Goal: Information Seeking & Learning: Find specific fact

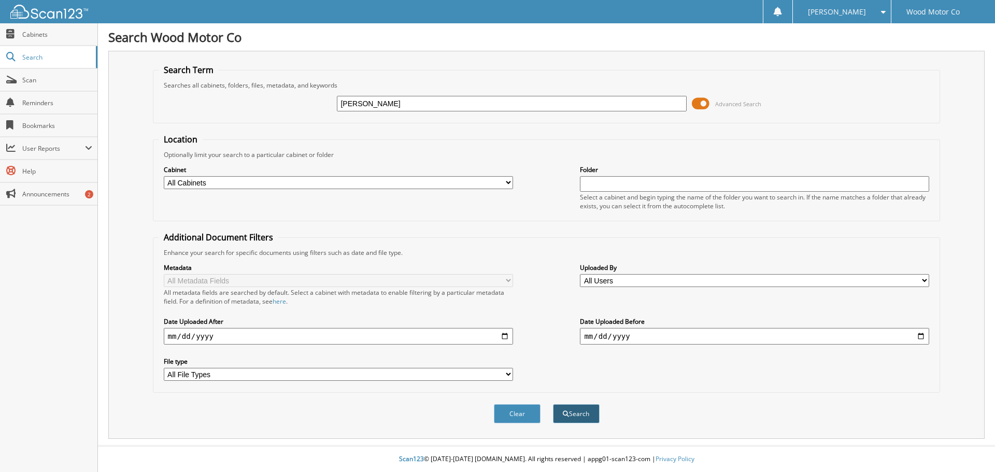
type input "[PERSON_NAME]"
click at [577, 412] on button "Search" at bounding box center [576, 413] width 47 height 19
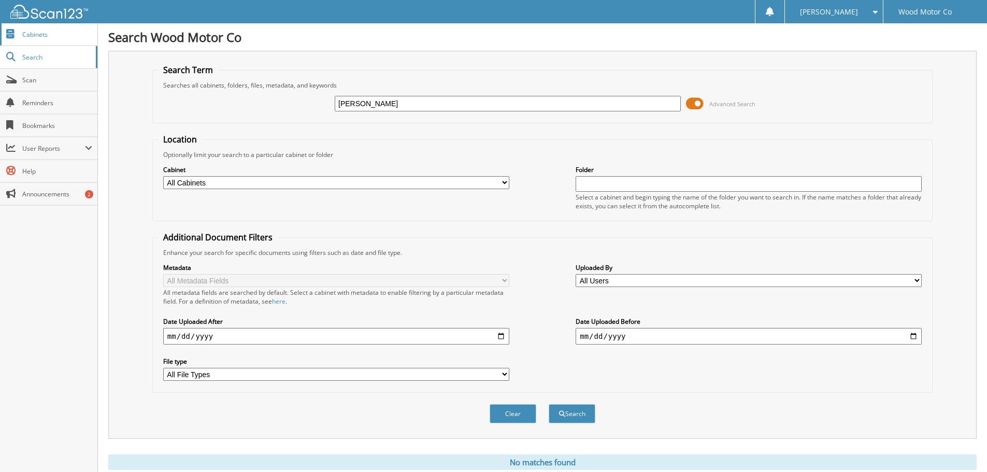
click at [42, 36] on span "Cabinets" at bounding box center [57, 34] width 70 height 9
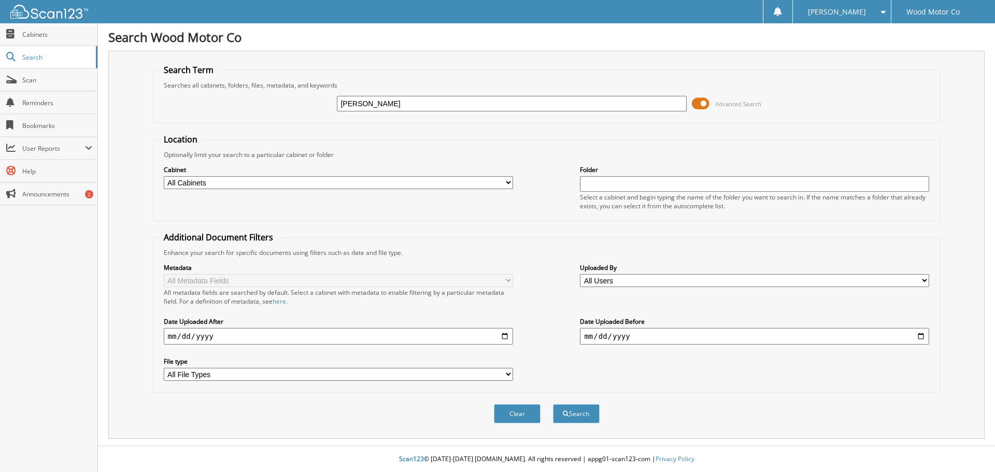
type input "carmel c davis"
click at [553, 404] on button "Search" at bounding box center [576, 413] width 47 height 19
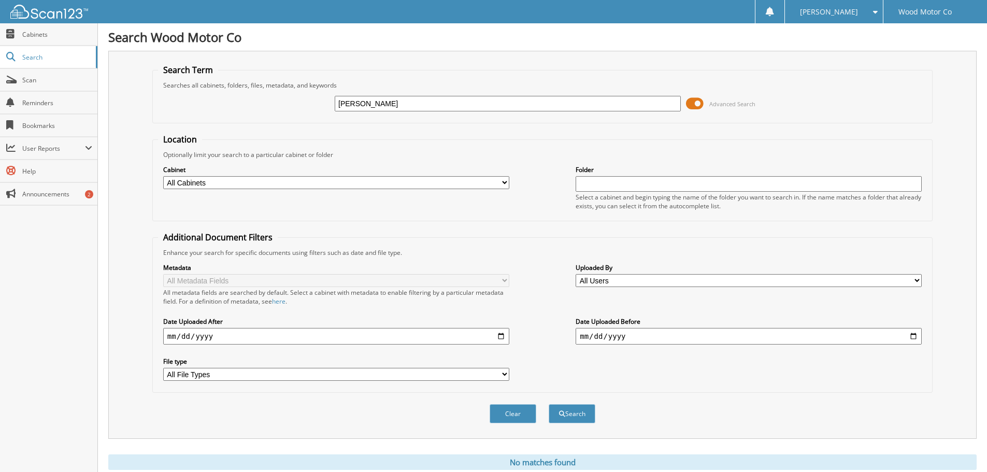
click at [395, 101] on input "carmel c davis" at bounding box center [508, 104] width 346 height 16
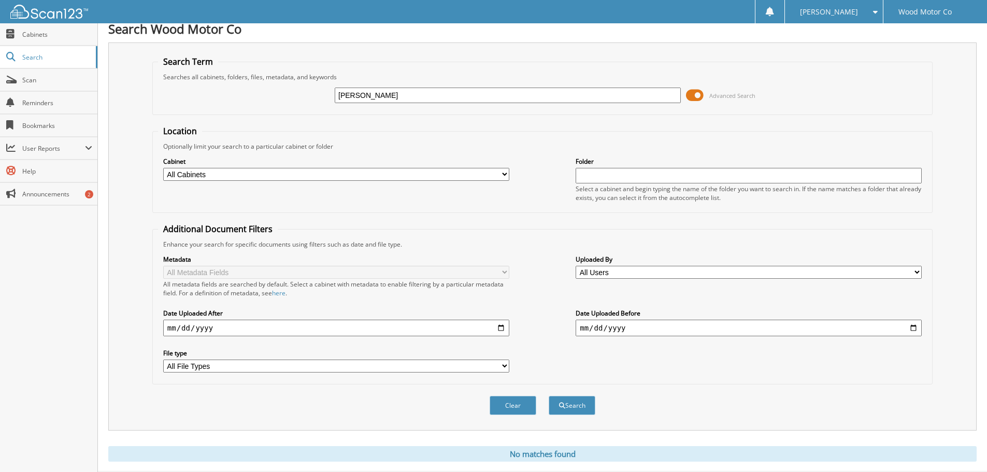
scroll to position [35, 0]
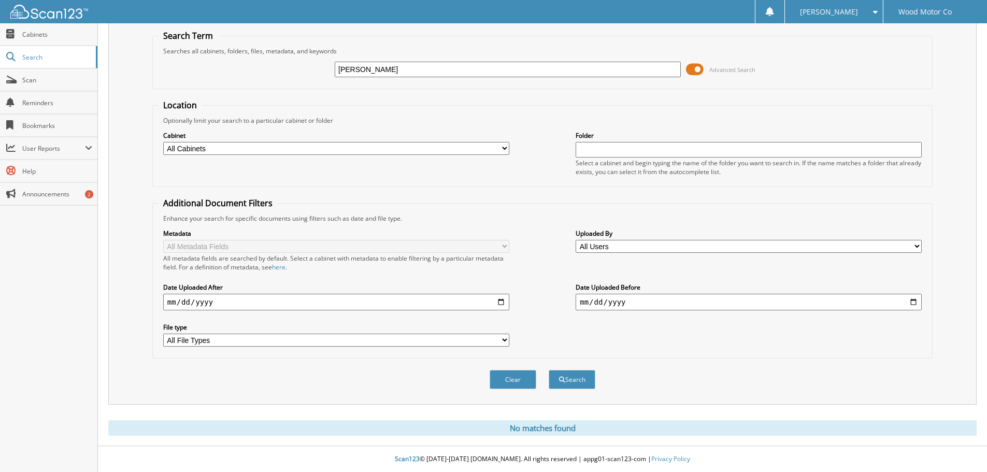
click at [344, 148] on select "All Cabinets CAR DEALS NEW CAR DEALS USED CONTRACTS COURTESY DELIVERIES FINANCE…" at bounding box center [336, 148] width 346 height 13
select select "7896"
click at [163, 142] on select "All Cabinets CAR DEALS NEW CAR DEALS USED CONTRACTS COURTESY DELIVERIES FINANCE…" at bounding box center [336, 148] width 346 height 13
click at [589, 147] on input "text" at bounding box center [749, 150] width 346 height 16
click at [587, 374] on button "Search" at bounding box center [572, 379] width 47 height 19
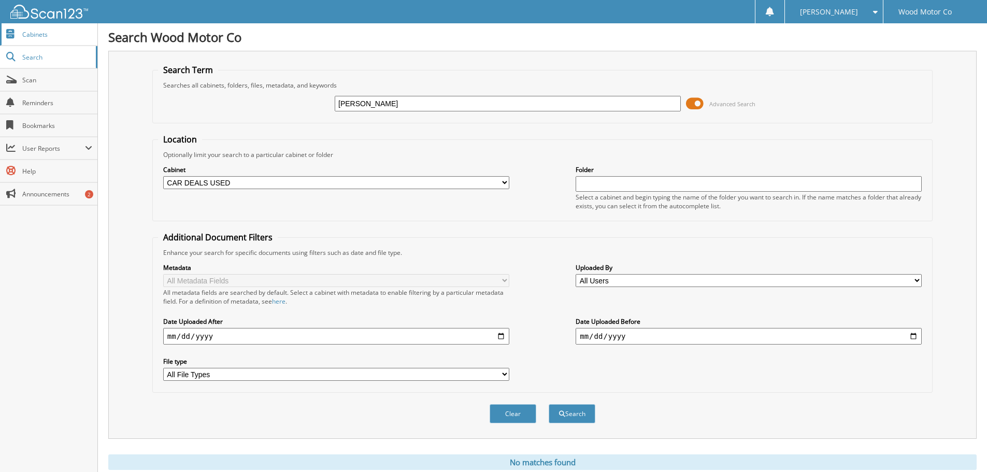
click at [42, 38] on span "Cabinets" at bounding box center [57, 34] width 70 height 9
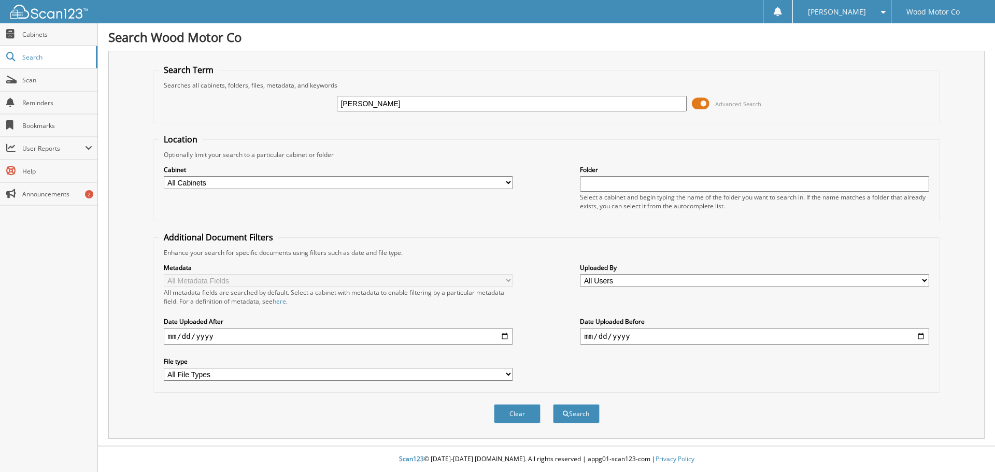
type input "[PERSON_NAME]"
click at [553, 404] on button "Search" at bounding box center [576, 413] width 47 height 19
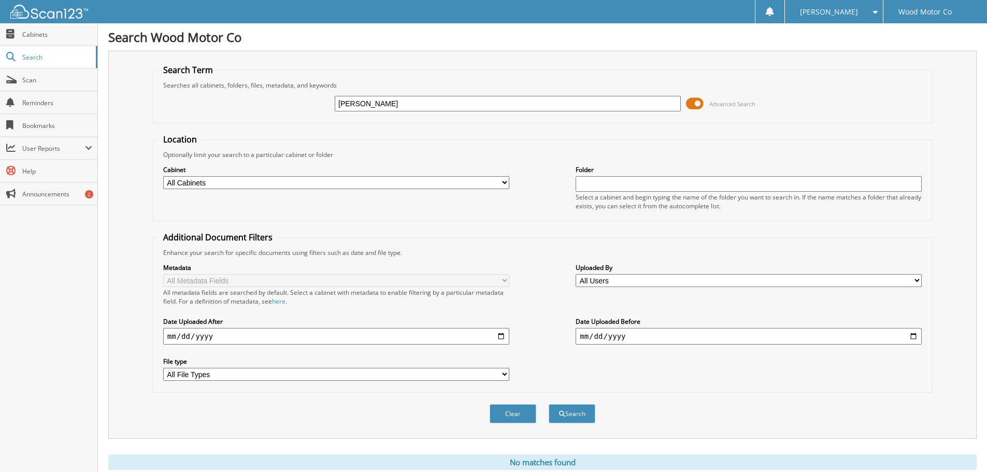
click at [400, 98] on input "Carmel Daviw" at bounding box center [508, 104] width 346 height 16
type input "[PERSON_NAME]"
click at [549, 404] on button "Search" at bounding box center [572, 413] width 47 height 19
click at [502, 334] on input "date" at bounding box center [336, 336] width 346 height 17
type input "[DATE]"
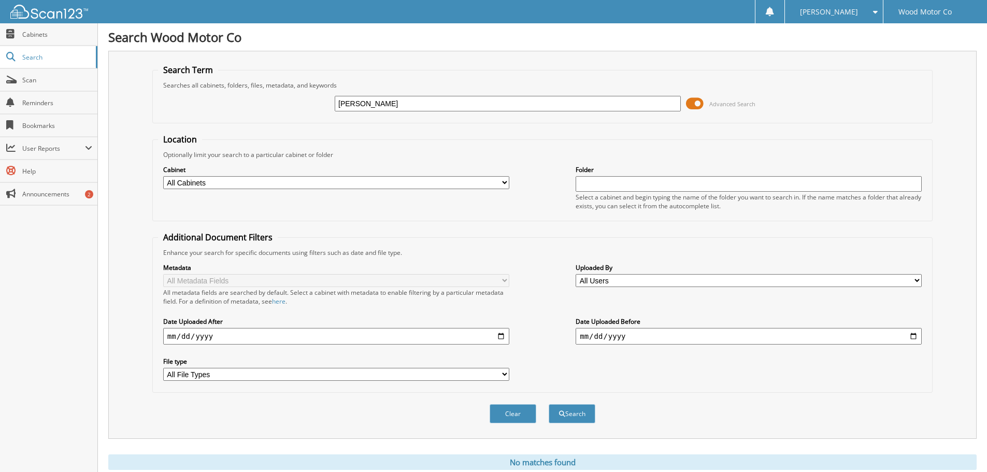
click at [915, 334] on input "date" at bounding box center [749, 336] width 346 height 17
type input "[DATE]"
click at [564, 413] on button "Search" at bounding box center [572, 413] width 47 height 19
click at [694, 102] on span at bounding box center [695, 104] width 18 height 16
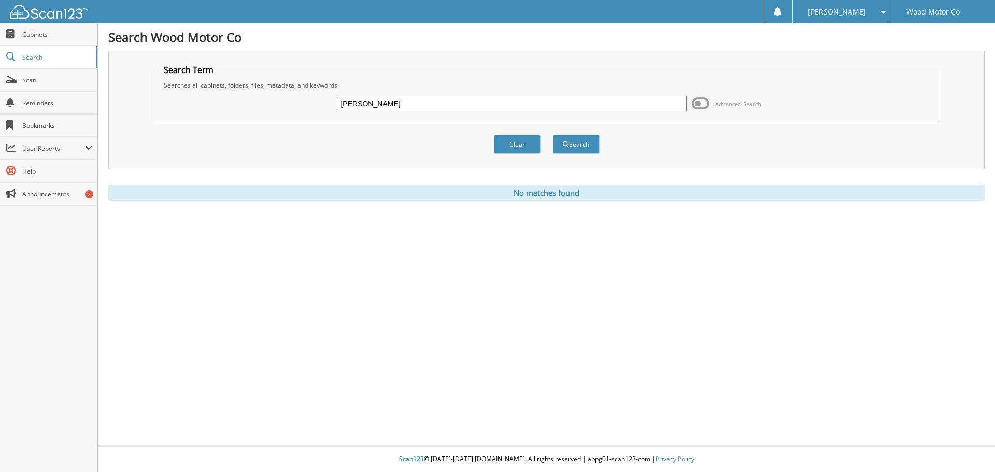
click at [703, 101] on span at bounding box center [701, 104] width 18 height 16
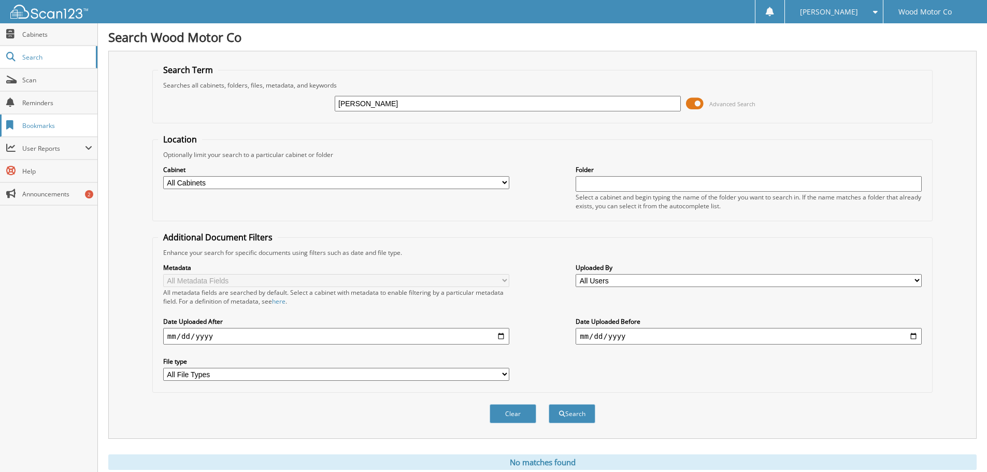
click at [44, 122] on span "Bookmarks" at bounding box center [57, 125] width 70 height 9
